Goal: Obtain resource: Download file/media

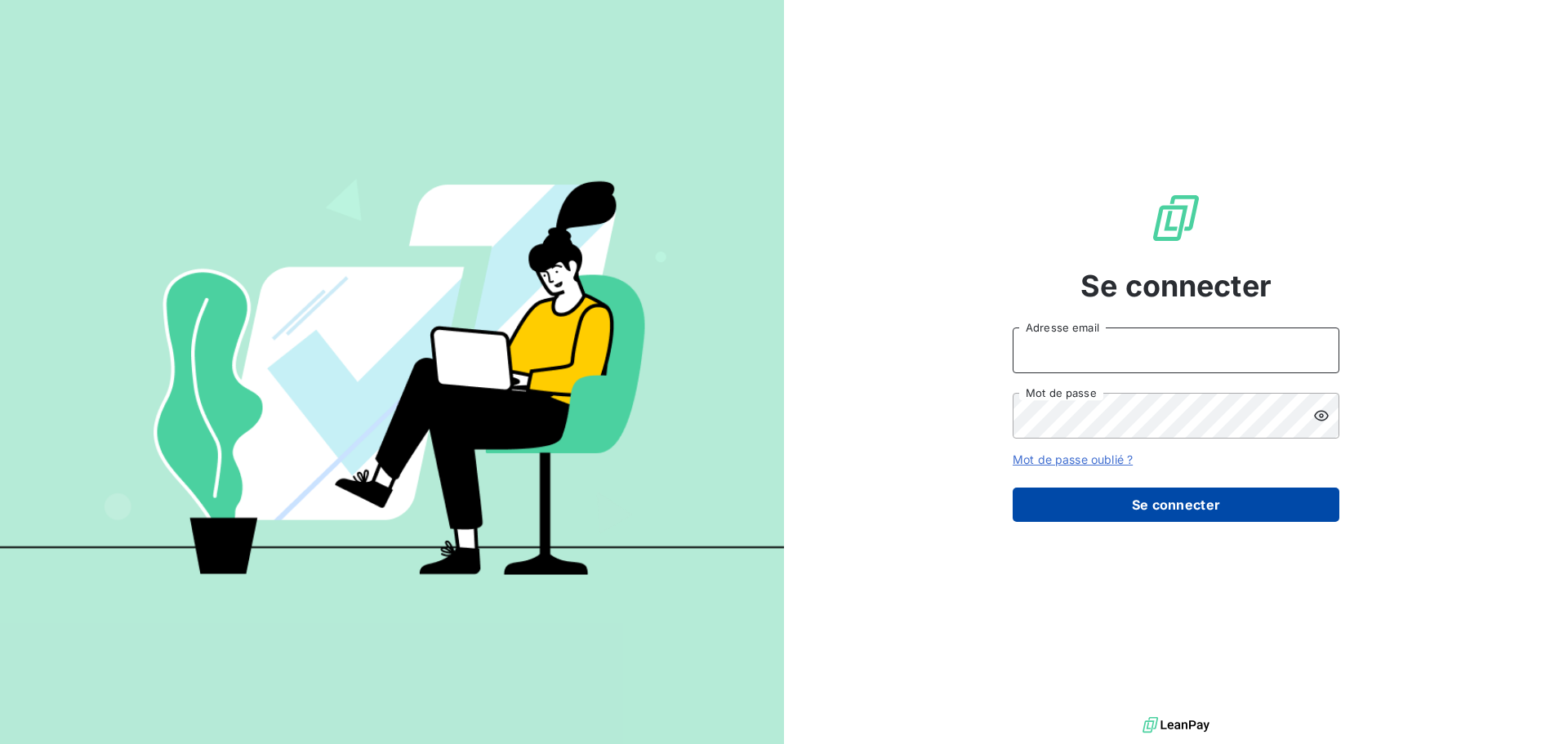
type input "[EMAIL_ADDRESS][DOMAIN_NAME]"
click at [1143, 507] on button "Se connecter" at bounding box center [1176, 504] width 327 height 34
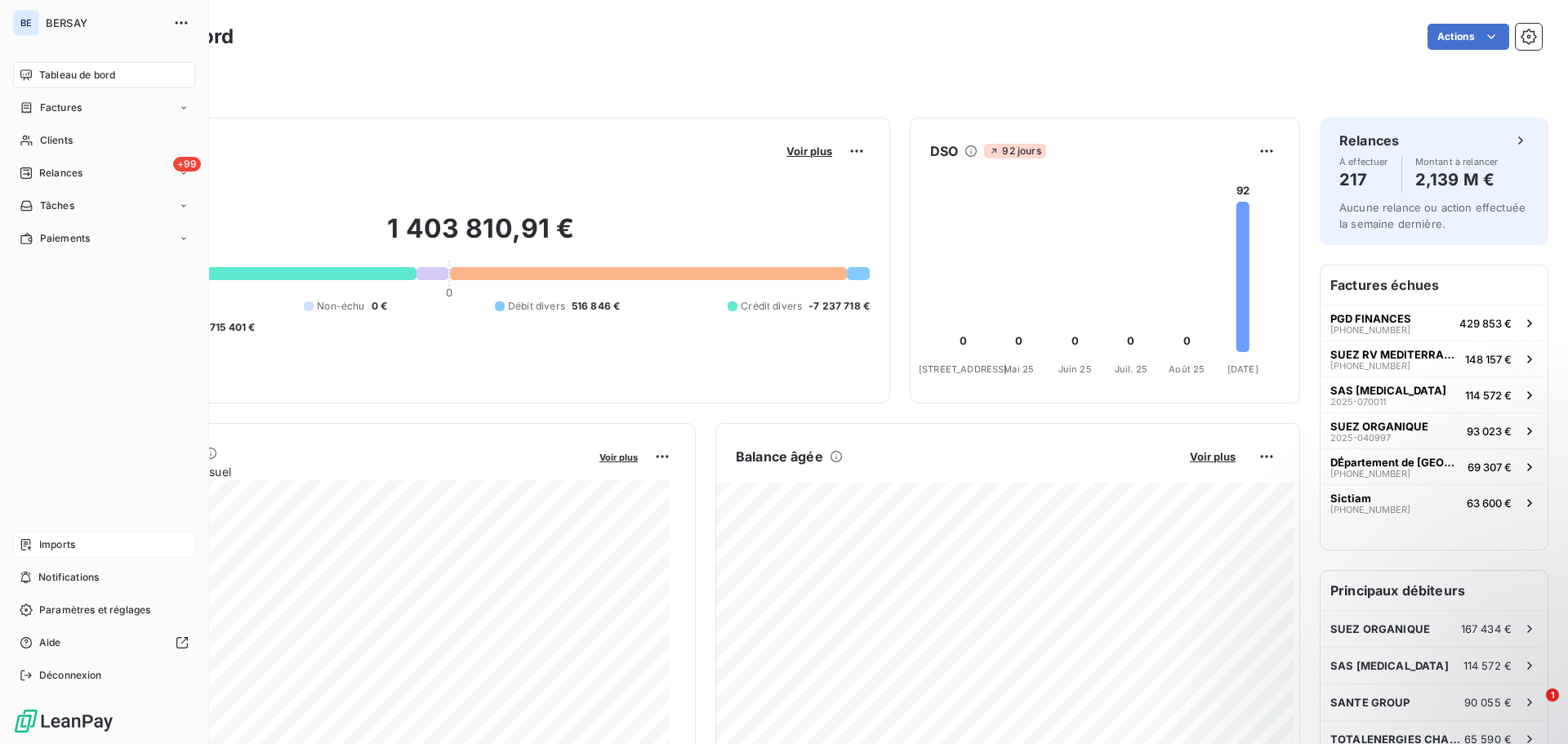
click at [79, 546] on div "Imports" at bounding box center [104, 545] width 182 height 26
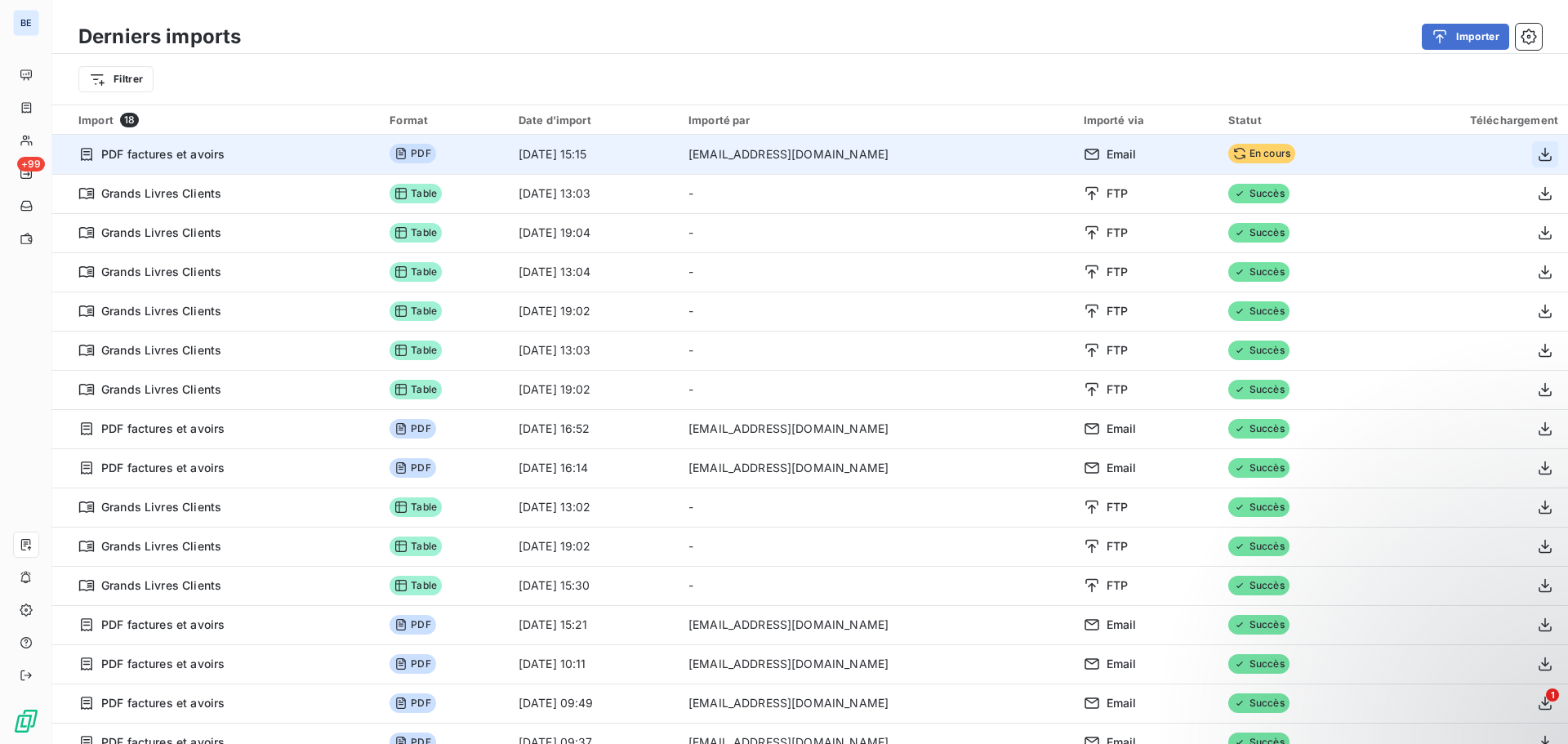
click at [1536, 151] on icon "button" at bounding box center [1544, 154] width 17 height 17
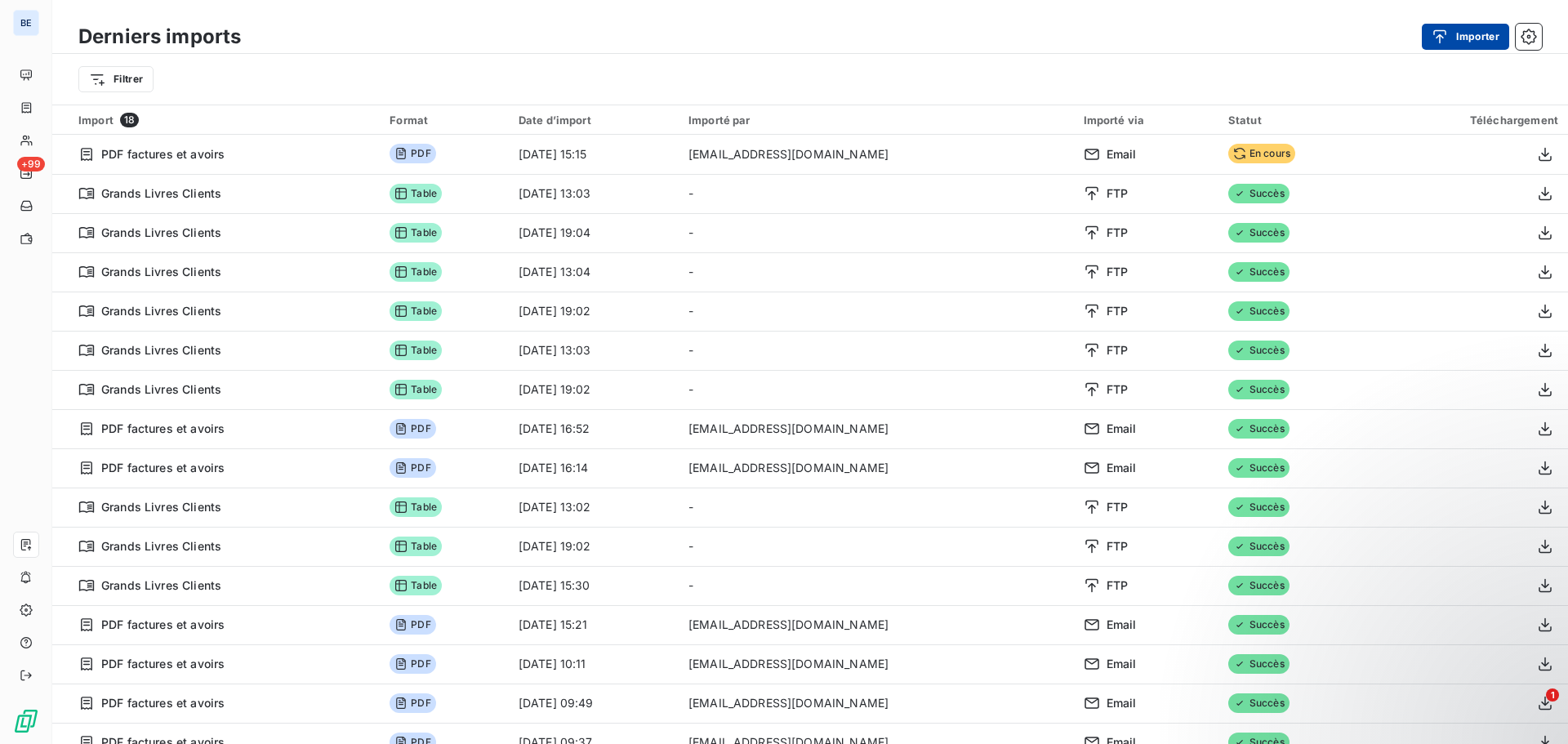
click at [1458, 46] on button "Importer" at bounding box center [1466, 37] width 88 height 26
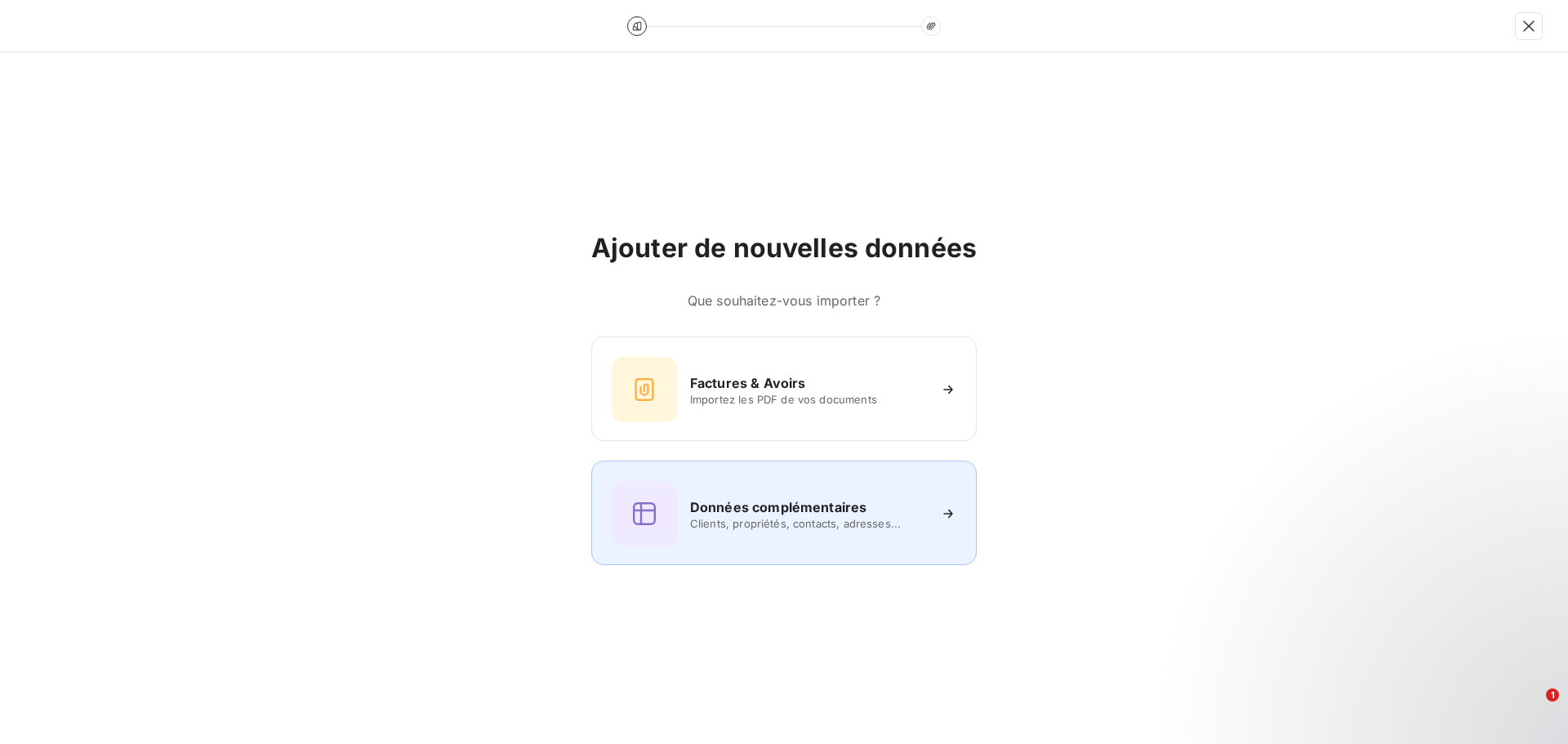
click at [744, 506] on h6 "Données complémentaires" at bounding box center [778, 507] width 176 height 19
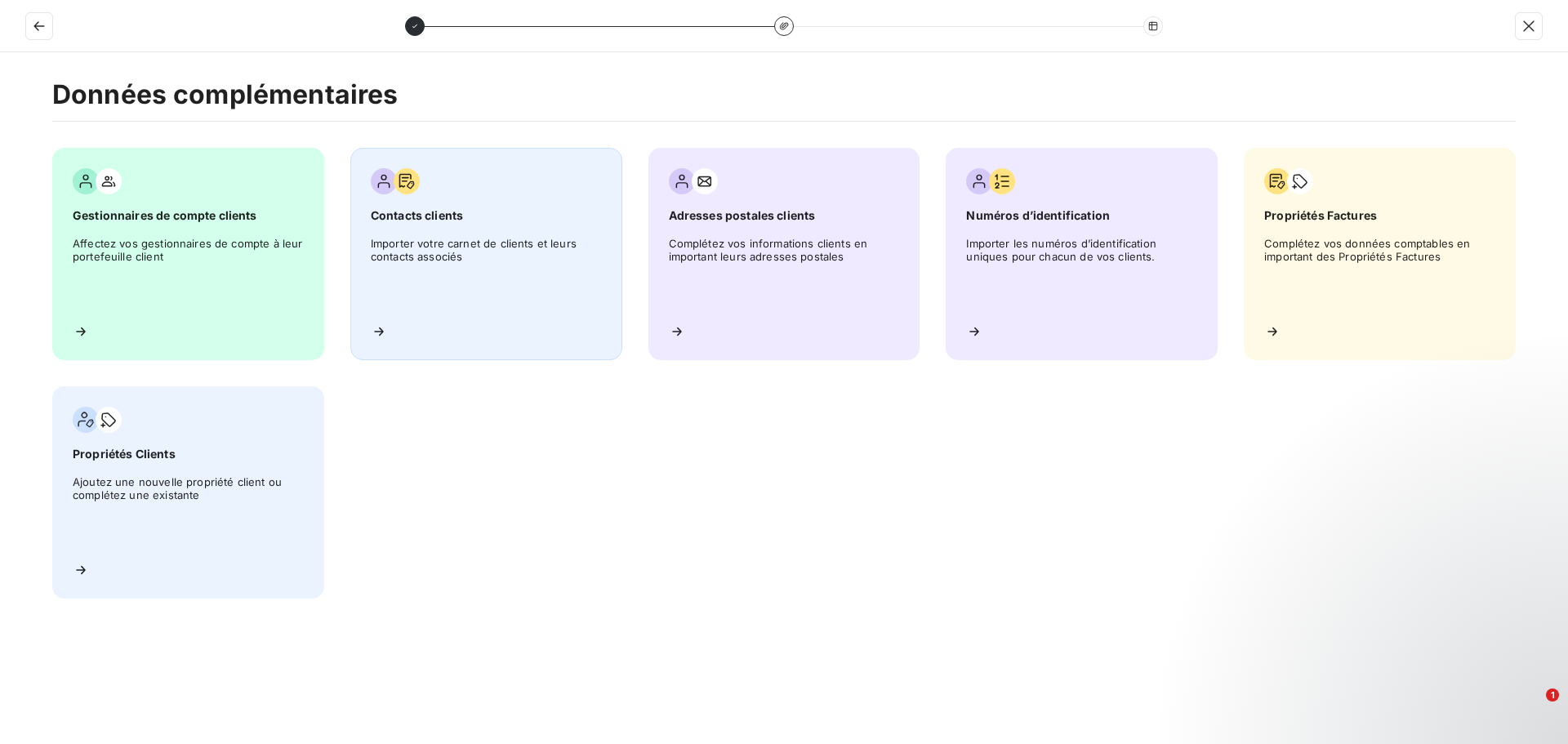
click at [441, 244] on span "Importer votre carnet de clients et leurs contacts associés" at bounding box center [486, 273] width 231 height 74
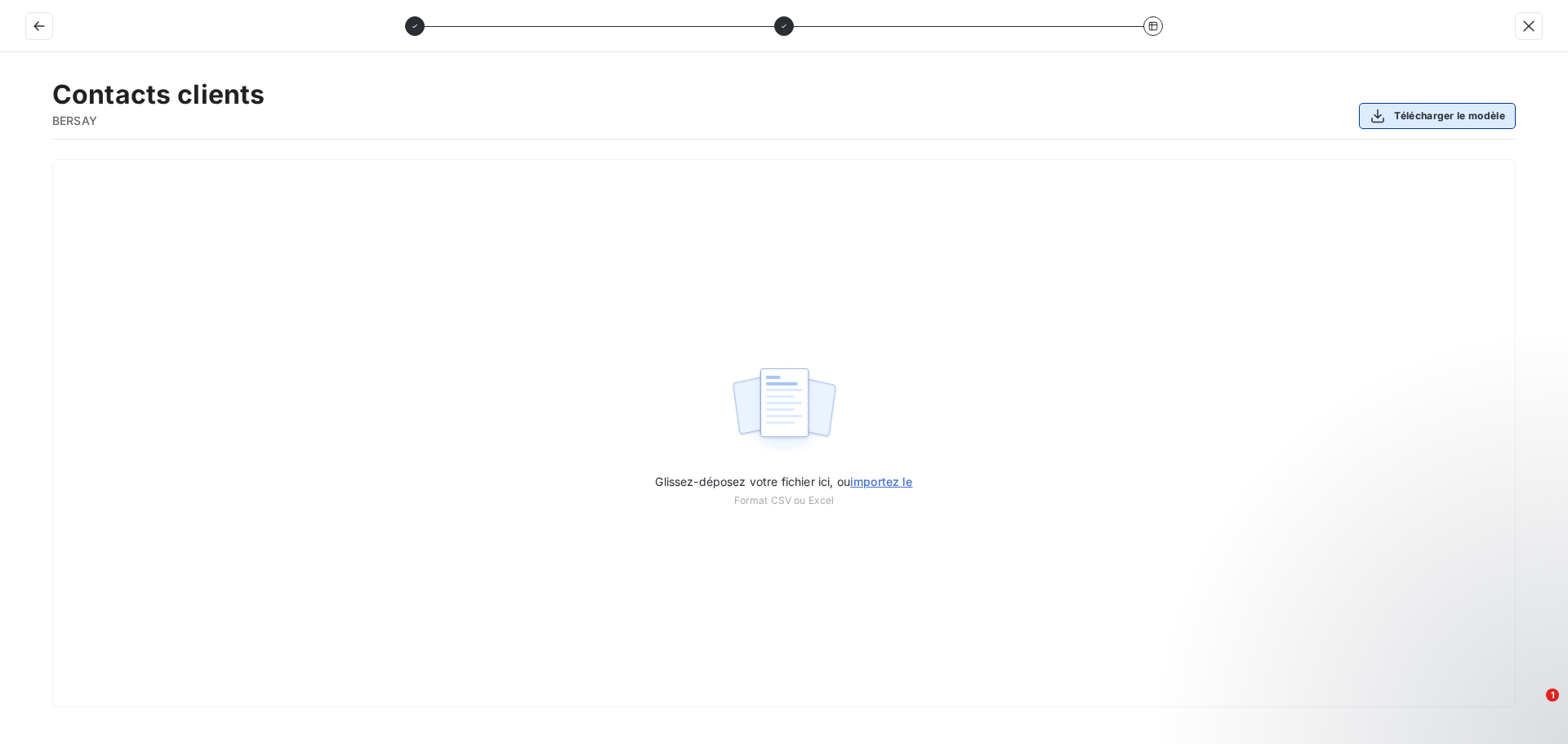
click at [1464, 116] on button "Télécharger le modèle" at bounding box center [1437, 116] width 157 height 26
